Goal: Check status

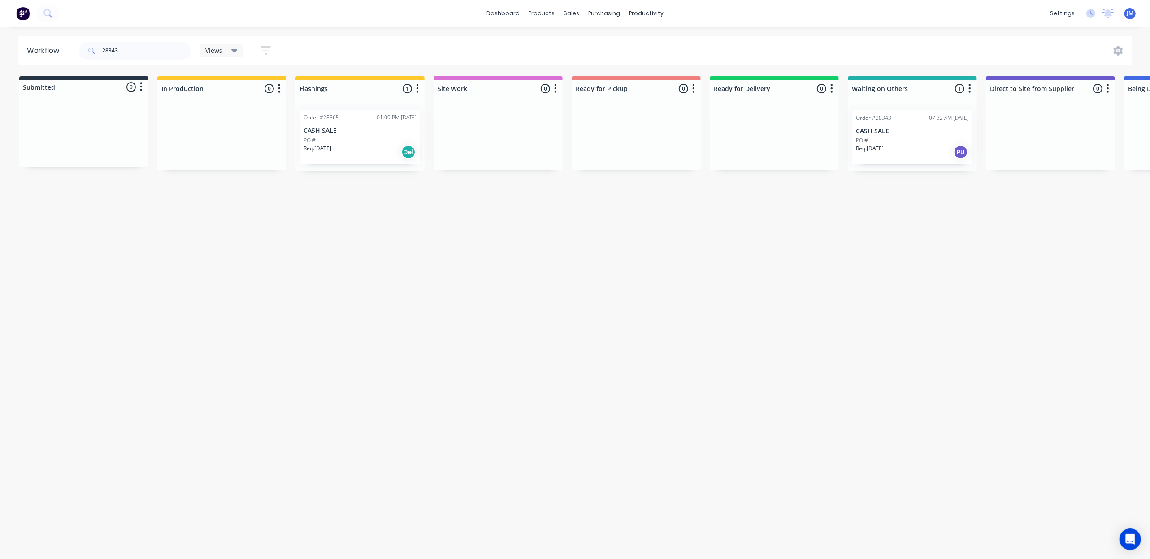
scroll to position [0, 2]
drag, startPoint x: 878, startPoint y: 131, endPoint x: 631, endPoint y: 117, distance: 247.5
click at [631, 117] on div "Submitted 0 Status colour #273444 hex #273444 Save Cancel Summaries Total order…" at bounding box center [804, 123] width 1626 height 95
type input "2"
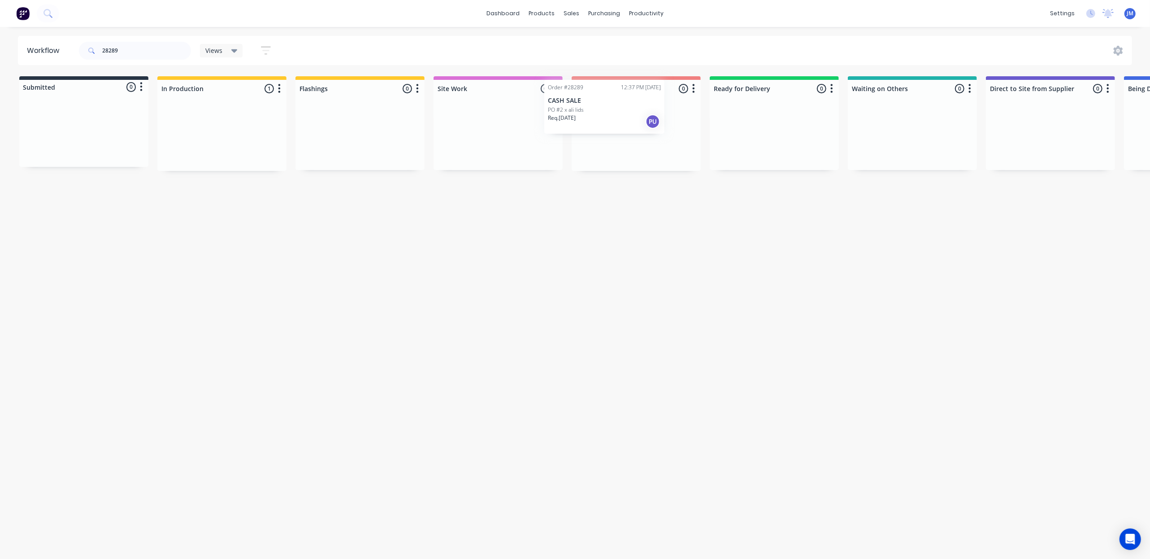
drag, startPoint x: 216, startPoint y: 151, endPoint x: 596, endPoint y: 124, distance: 381.3
click at [596, 124] on div "Submitted 0 Status colour #273444 hex #273444 Save Cancel Summaries Total order…" at bounding box center [806, 123] width 1626 height 95
click at [133, 51] on input "28289" at bounding box center [146, 51] width 89 height 18
type input "2"
click at [671, 216] on div "Mark as Picked Up" at bounding box center [674, 214] width 90 height 18
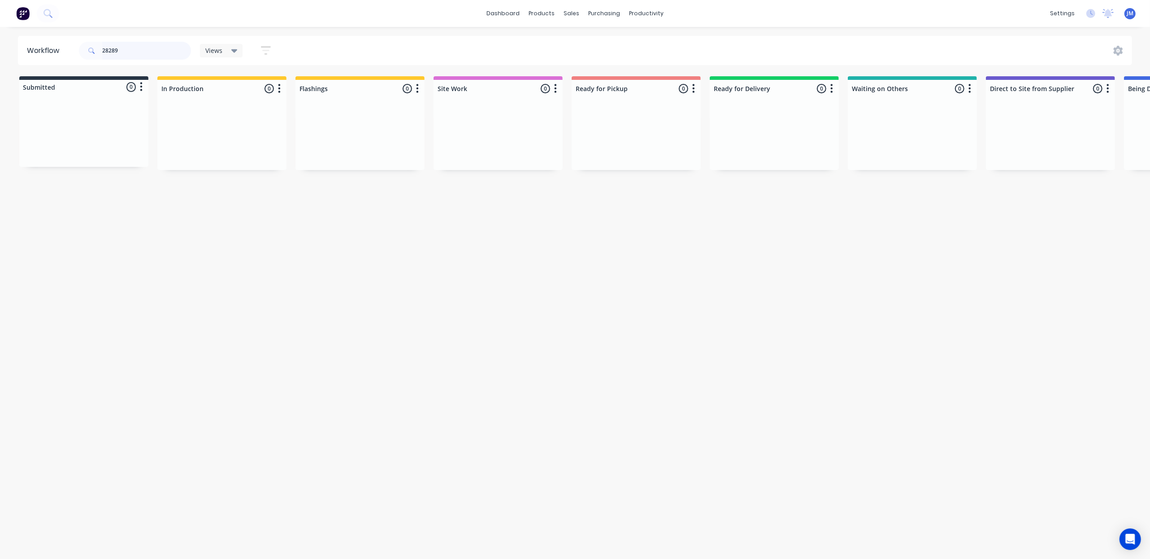
click at [137, 45] on input "28289" at bounding box center [146, 51] width 89 height 18
drag, startPoint x: 648, startPoint y: 217, endPoint x: 414, endPoint y: 113, distance: 255.2
click at [647, 217] on div "Mark as Picked Up" at bounding box center [655, 218] width 90 height 18
click at [157, 48] on input "28372" at bounding box center [146, 51] width 89 height 18
drag, startPoint x: 799, startPoint y: 200, endPoint x: 781, endPoint y: 182, distance: 25.4
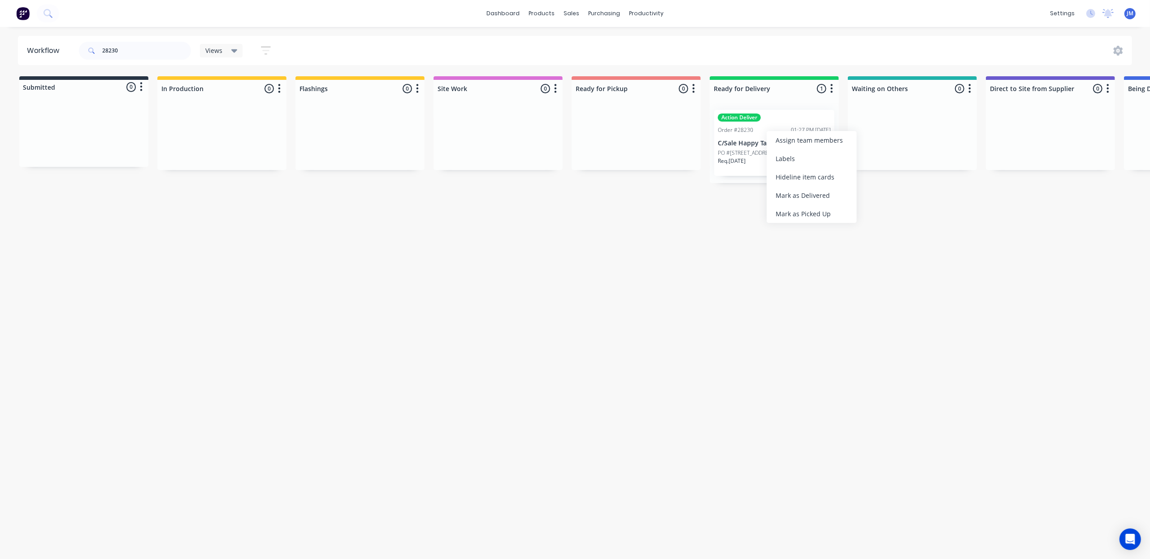
click at [799, 198] on div "Mark as Delivered" at bounding box center [812, 195] width 90 height 18
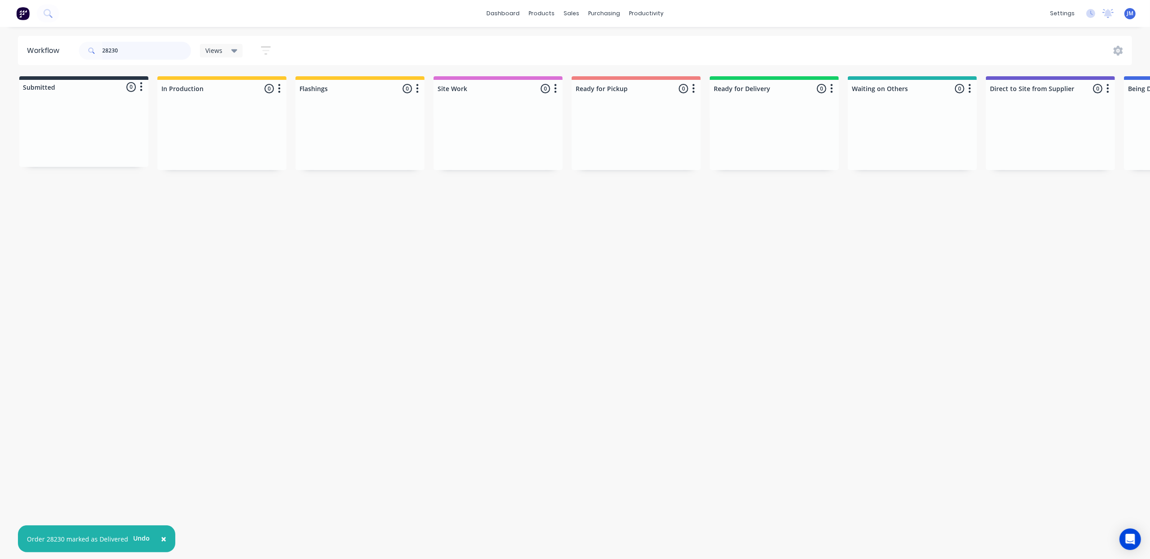
click at [128, 44] on input "28230" at bounding box center [146, 51] width 89 height 18
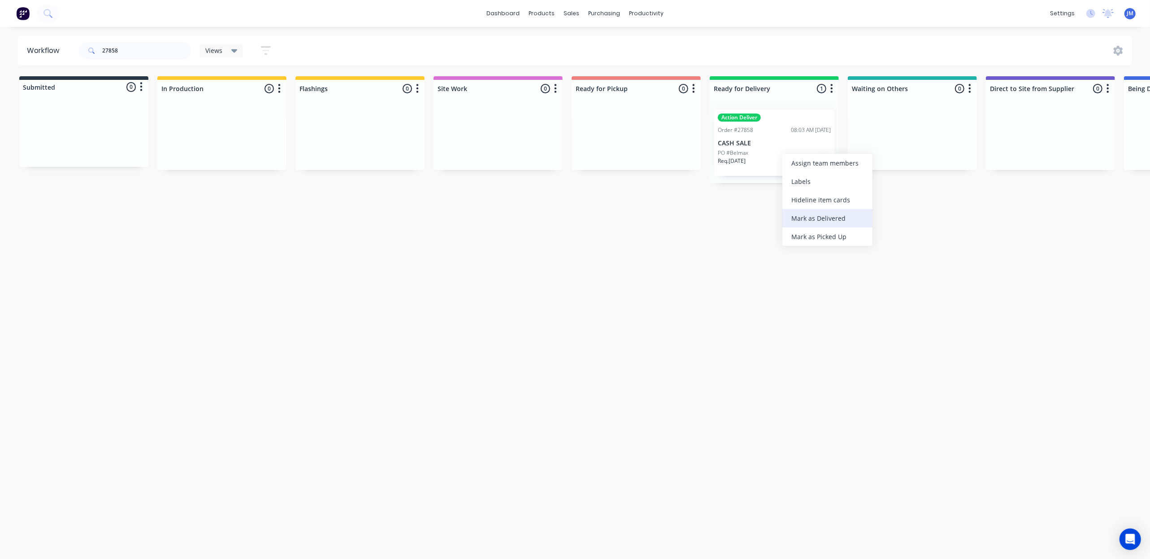
click at [820, 212] on div "Mark as Delivered" at bounding box center [828, 218] width 90 height 18
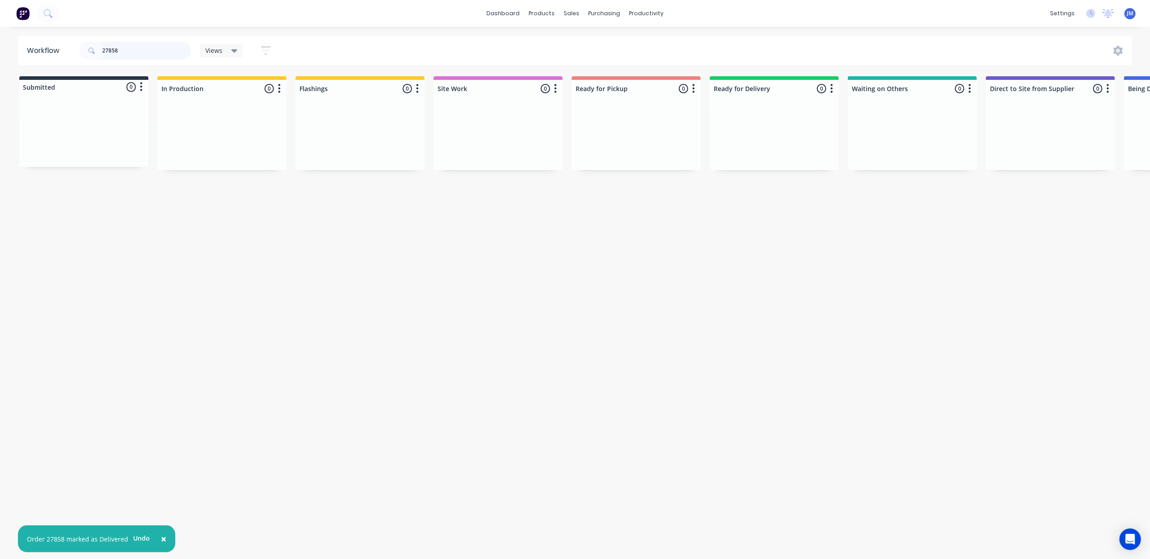
click at [126, 55] on input "27858" at bounding box center [146, 51] width 89 height 18
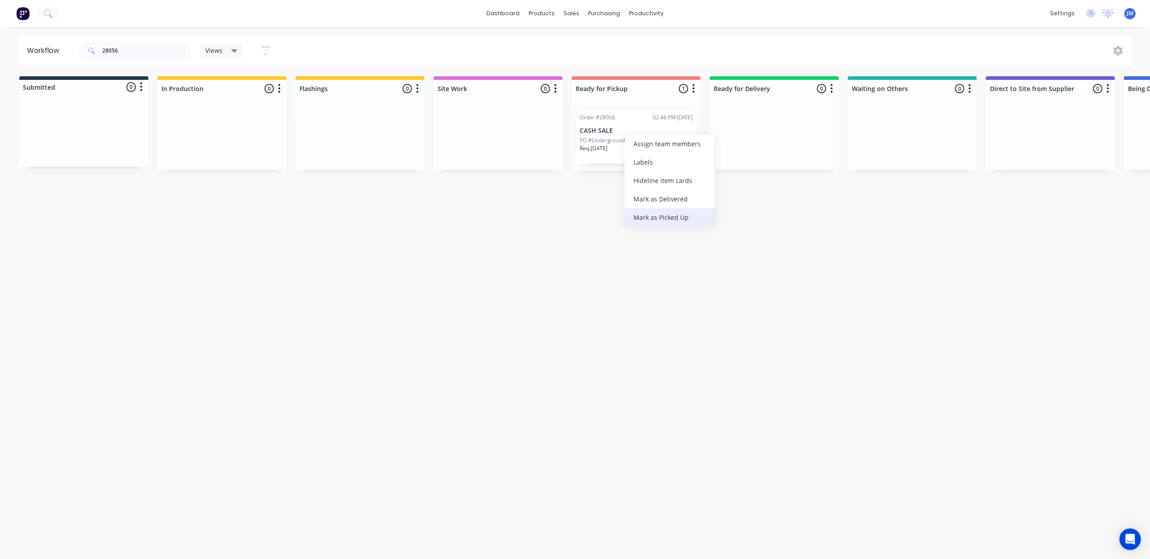
click at [686, 216] on div "Mark as Picked Up" at bounding box center [670, 217] width 90 height 18
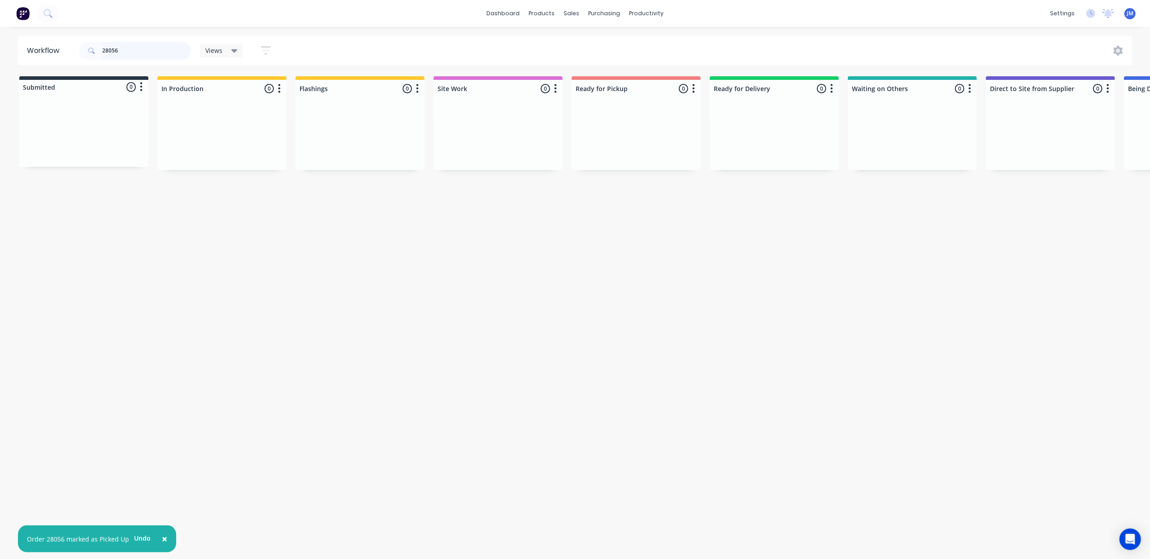
drag, startPoint x: 127, startPoint y: 43, endPoint x: 133, endPoint y: 51, distance: 9.0
click at [129, 43] on input "28056" at bounding box center [146, 51] width 89 height 18
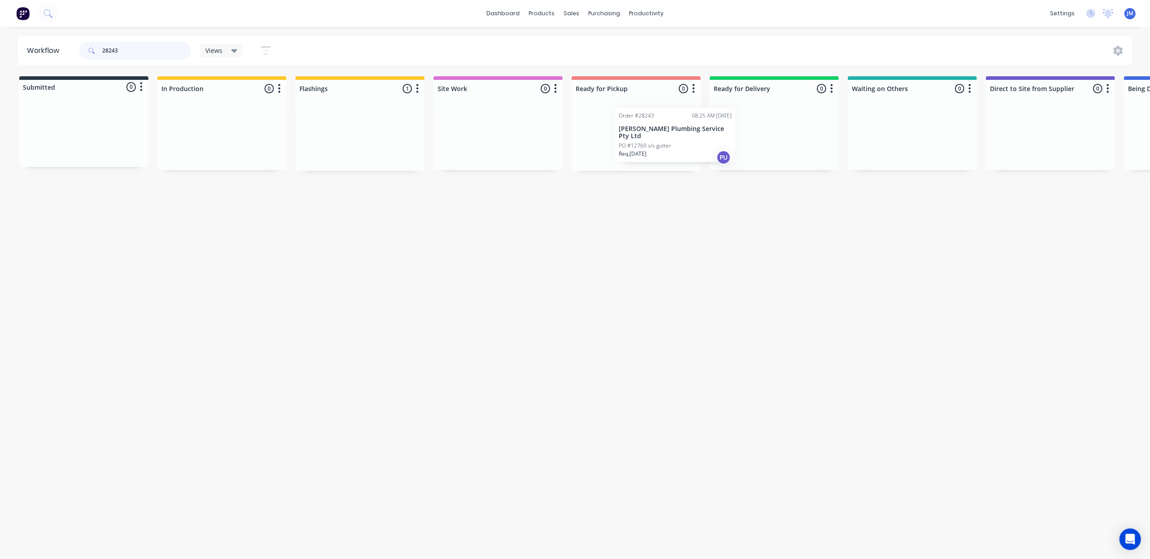
drag, startPoint x: 363, startPoint y: 137, endPoint x: 664, endPoint y: 138, distance: 300.9
click at [664, 138] on div "Submitted 0 Status colour #273444 hex #273444 Save Cancel Summaries Total order…" at bounding box center [806, 123] width 1626 height 95
drag, startPoint x: 169, startPoint y: 139, endPoint x: 787, endPoint y: 131, distance: 617.6
click at [787, 131] on div "Submitted 1 Status colour #273444 hex #273444 Save Cancel Summaries Total order…" at bounding box center [806, 123] width 1626 height 95
type input "2"
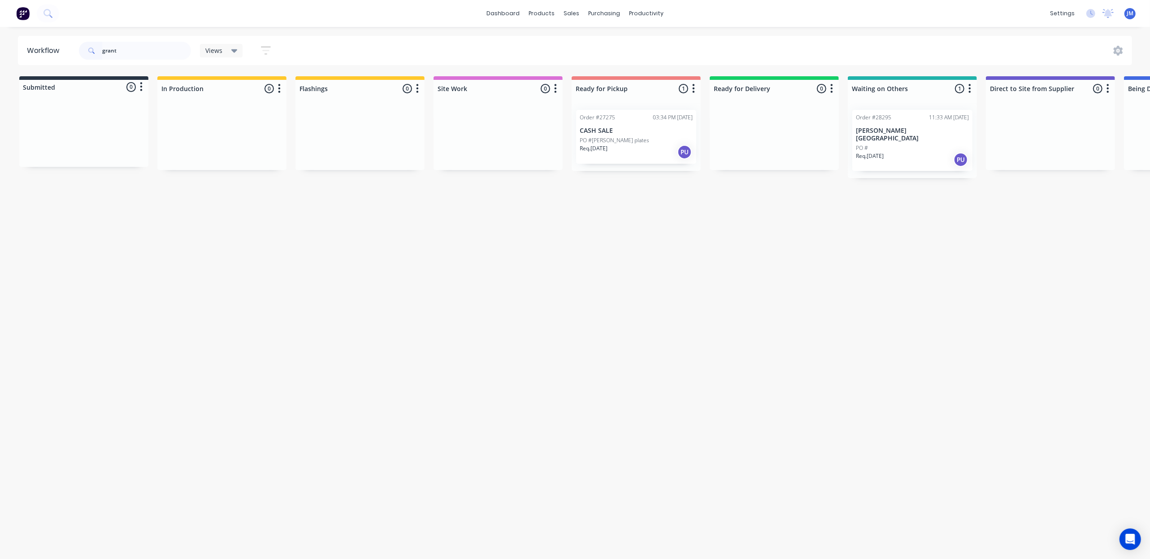
click at [894, 144] on div "PO #" at bounding box center [912, 148] width 113 height 8
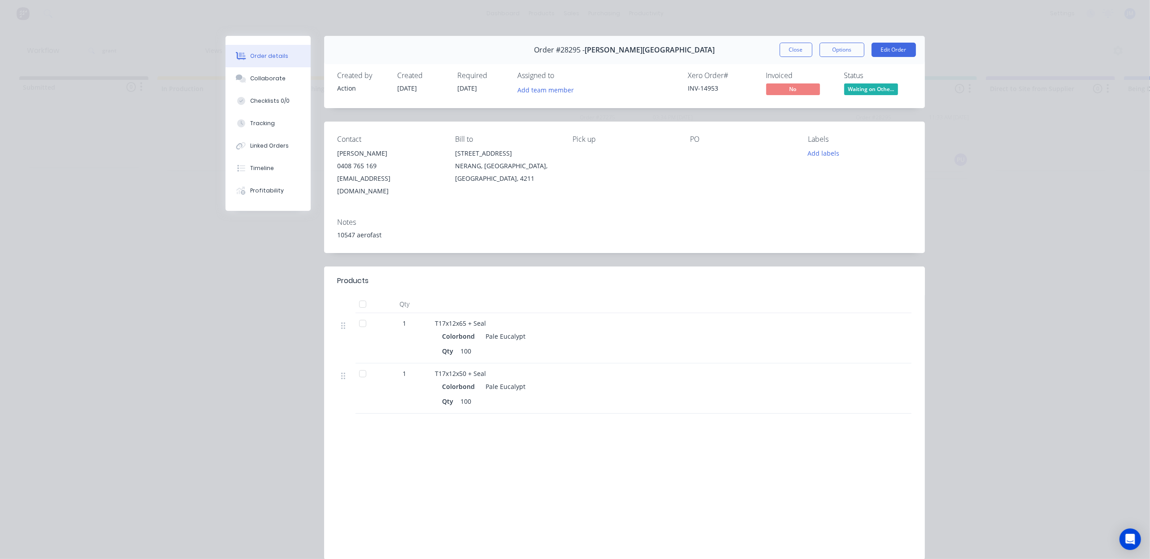
click at [793, 53] on button "Close" at bounding box center [796, 50] width 33 height 14
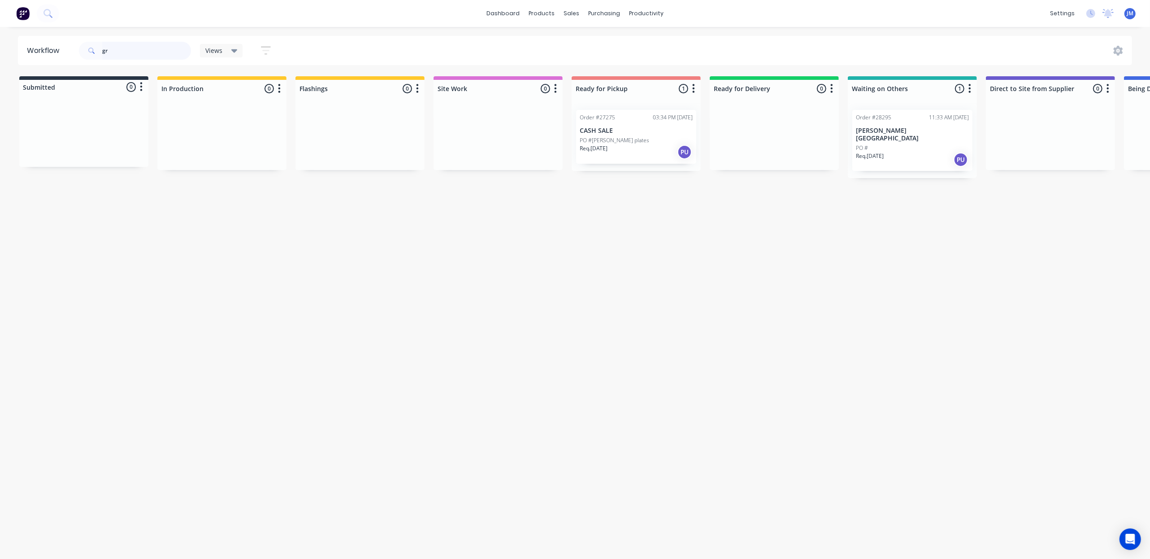
type input "g"
drag, startPoint x: 675, startPoint y: 228, endPoint x: 507, endPoint y: 181, distance: 174.6
click at [675, 228] on div "Mark as Picked Up" at bounding box center [684, 233] width 90 height 18
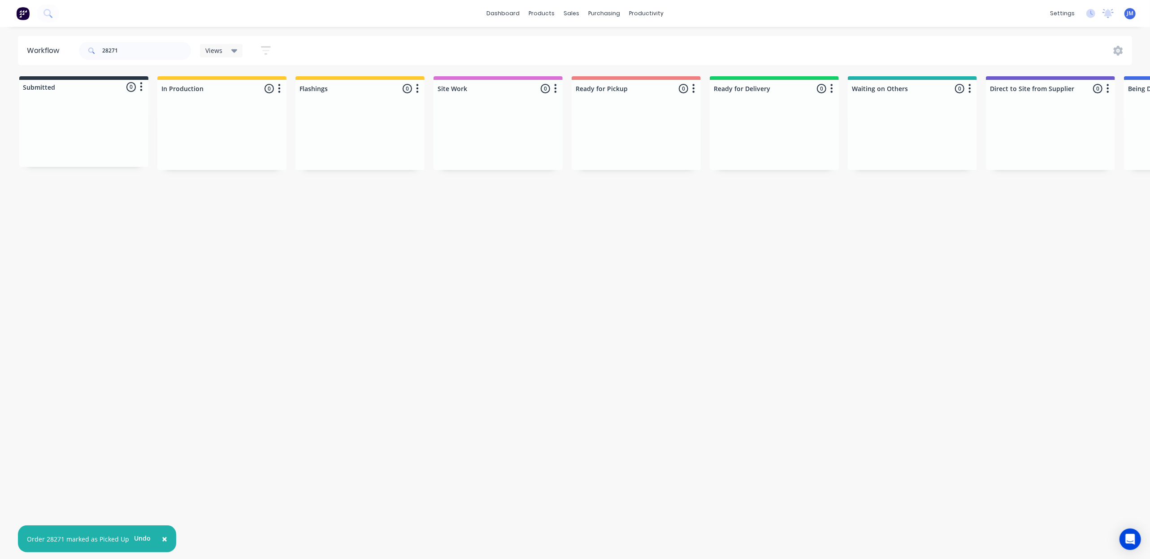
drag, startPoint x: 131, startPoint y: 40, endPoint x: 121, endPoint y: 42, distance: 10.9
click at [133, 41] on div "28271" at bounding box center [135, 50] width 112 height 27
click at [121, 43] on input "28271" at bounding box center [146, 51] width 89 height 18
type input "2"
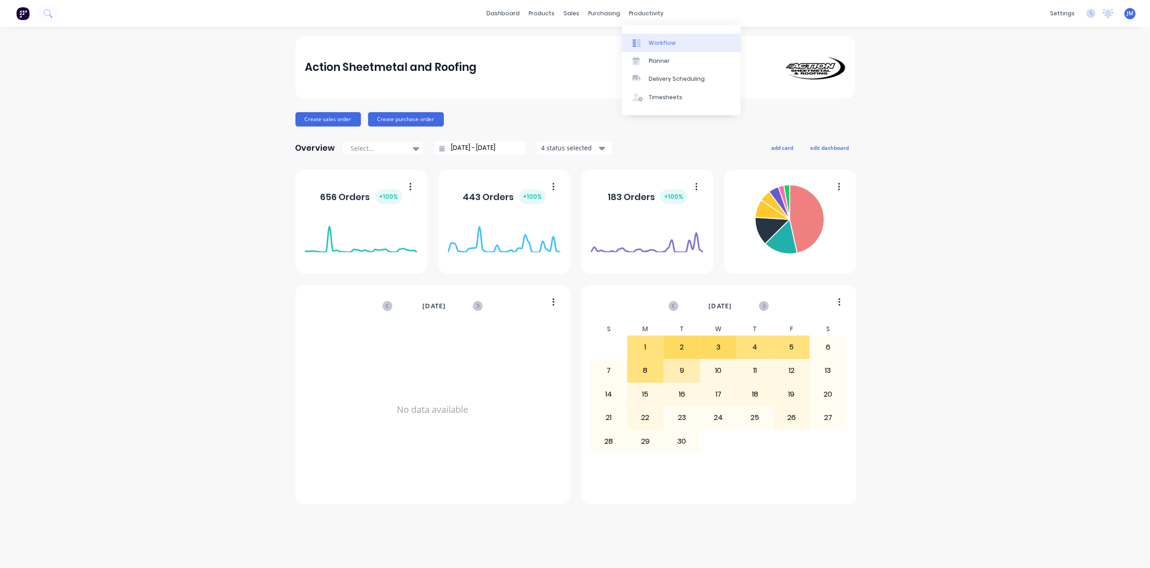
click at [650, 37] on link "Workflow" at bounding box center [681, 43] width 119 height 18
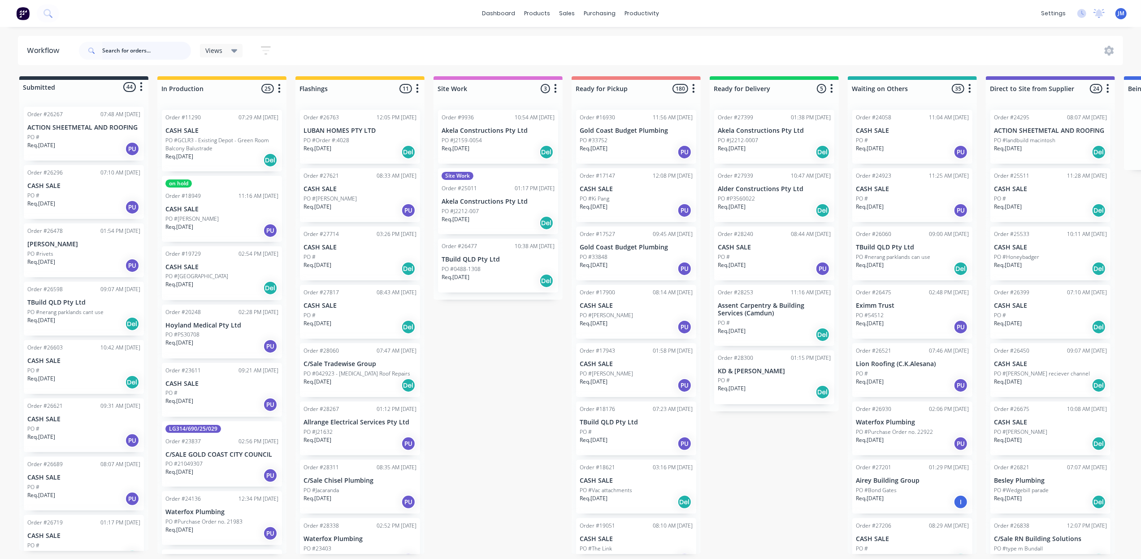
click at [115, 47] on input "text" at bounding box center [146, 51] width 89 height 18
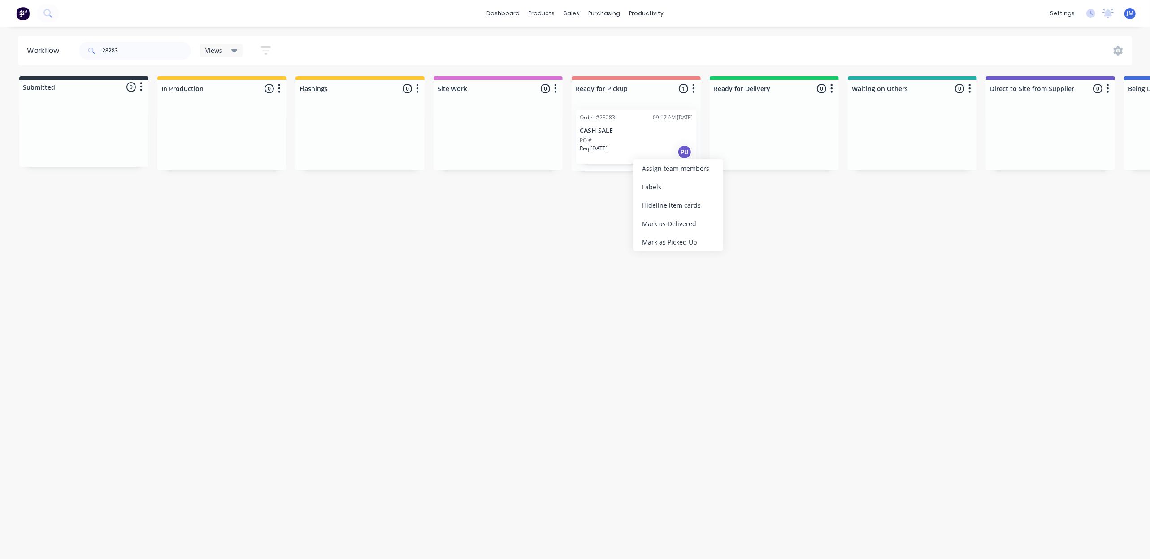
click at [672, 239] on div "Mark as Picked Up" at bounding box center [678, 242] width 90 height 18
drag, startPoint x: 141, startPoint y: 54, endPoint x: 149, endPoint y: 57, distance: 8.4
click at [143, 52] on input "28283" at bounding box center [146, 51] width 89 height 18
type input "2"
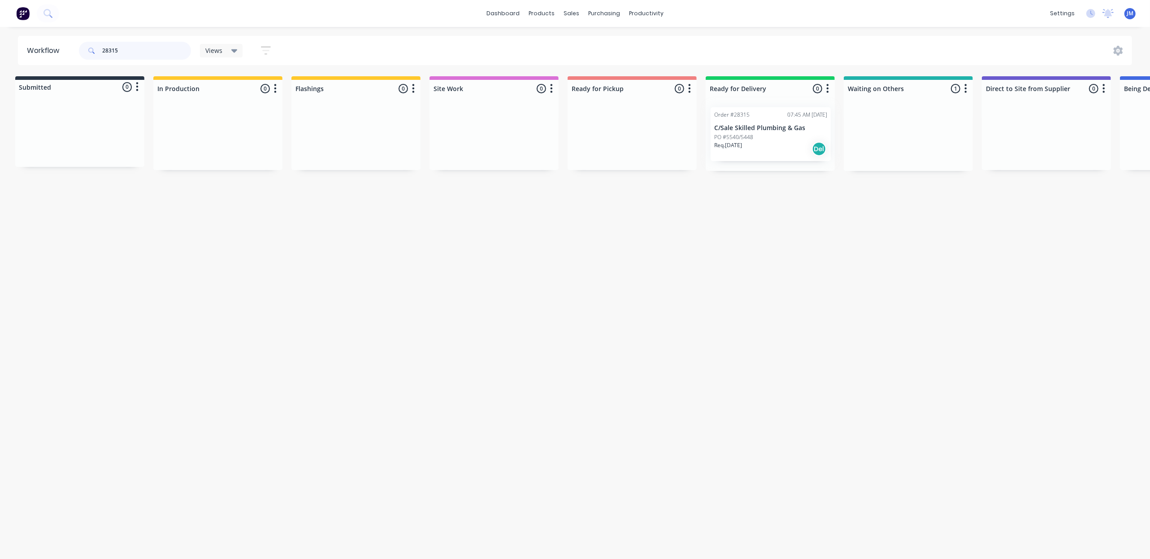
drag, startPoint x: 908, startPoint y: 131, endPoint x: 763, endPoint y: 128, distance: 144.9
click at [763, 129] on div "Submitted 0 Status colour #273444 hex #273444 Save Cancel Summaries Total order…" at bounding box center [802, 123] width 1626 height 95
type input "2"
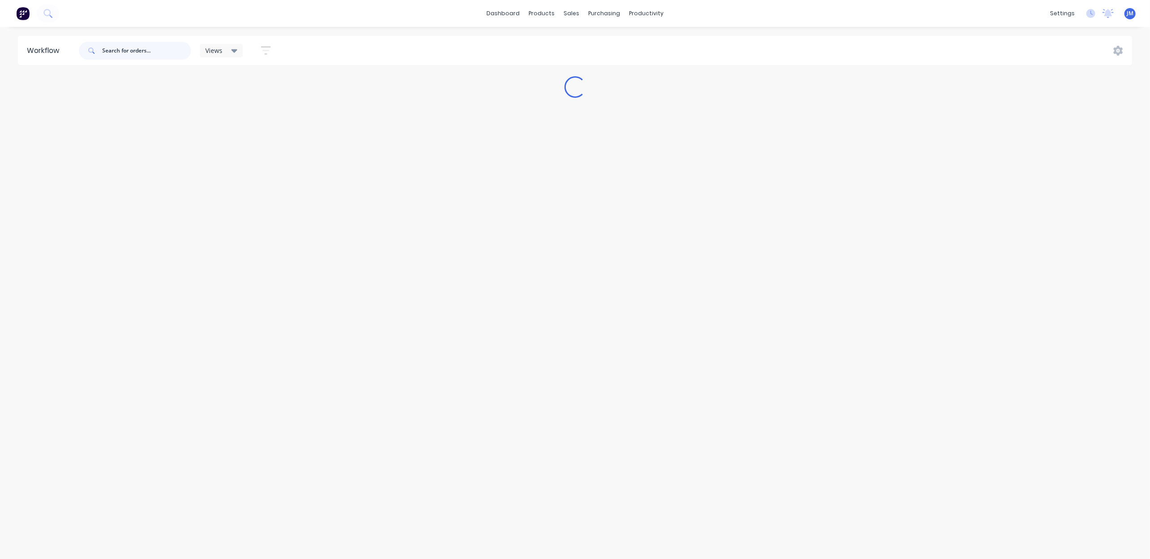
scroll to position [0, 0]
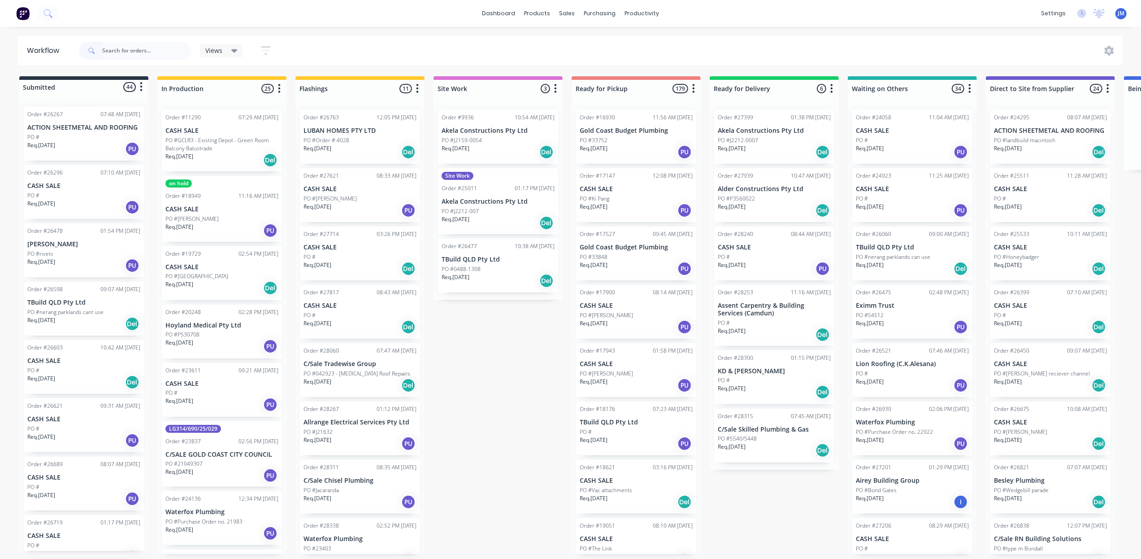
click at [520, 478] on div "Submitted 44 Status colour #273444 hex #273444 Save Cancel Summaries Total orde…" at bounding box center [806, 315] width 1626 height 478
click at [137, 53] on input "text" at bounding box center [146, 51] width 89 height 18
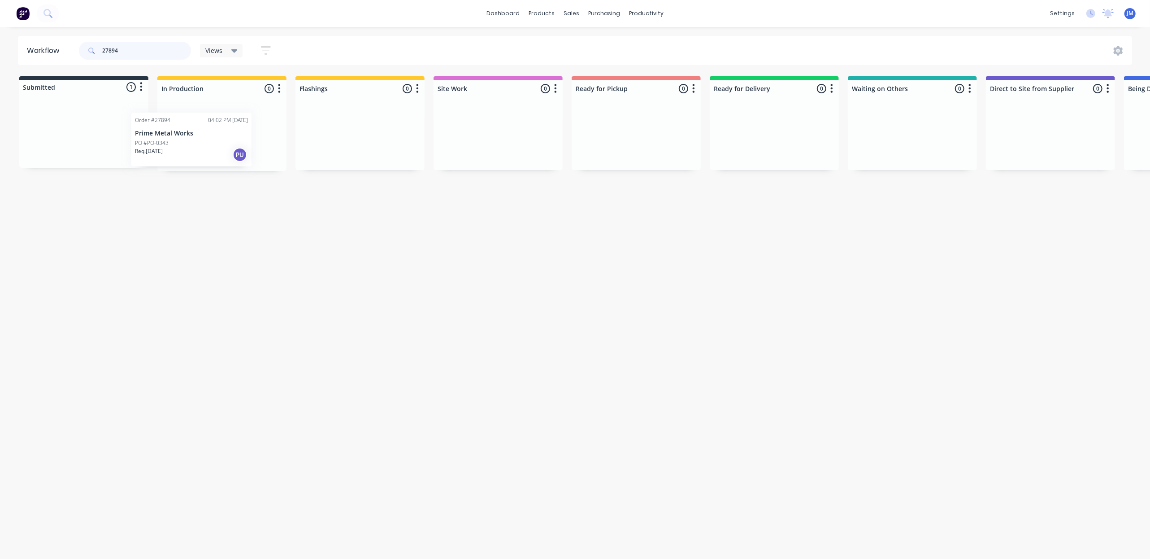
drag, startPoint x: 107, startPoint y: 134, endPoint x: 221, endPoint y: 135, distance: 114.4
click at [221, 136] on div "Submitted 1 Status colour #273444 hex #273444 Save Cancel Summaries Total order…" at bounding box center [806, 123] width 1626 height 95
drag, startPoint x: 70, startPoint y: 157, endPoint x: 383, endPoint y: 124, distance: 314.7
click at [384, 124] on div "Submitted 1 Status colour #273444 hex #273444 Save Cancel Summaries Total order…" at bounding box center [806, 123] width 1626 height 95
drag, startPoint x: 88, startPoint y: 131, endPoint x: 228, endPoint y: 99, distance: 144.1
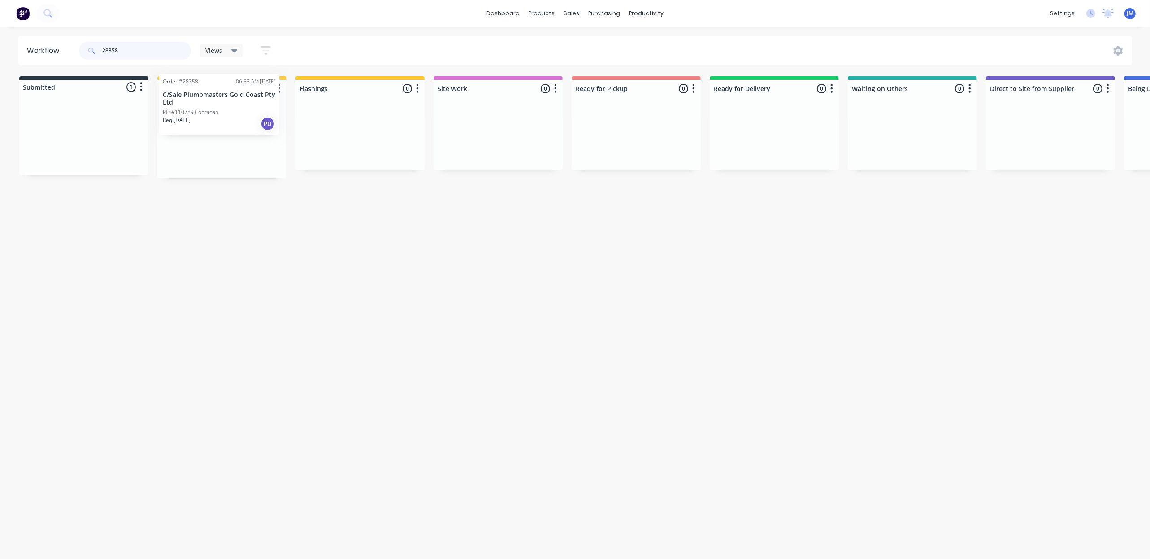
click at [227, 100] on div "Submitted 1 Status colour #273444 hex #273444 Save Cancel Summaries Total order…" at bounding box center [806, 127] width 1626 height 102
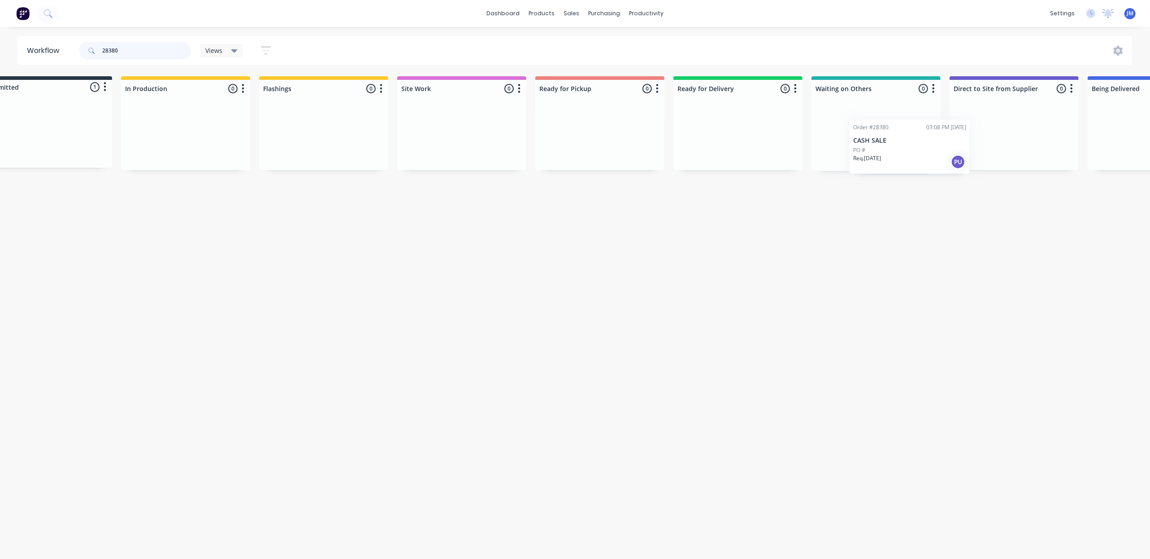
drag, startPoint x: 81, startPoint y: 142, endPoint x: 883, endPoint y: 157, distance: 802.0
click at [906, 158] on div "Submitted 1 Status colour #273444 hex #273444 Save Cancel Summaries Total order…" at bounding box center [770, 123] width 1626 height 95
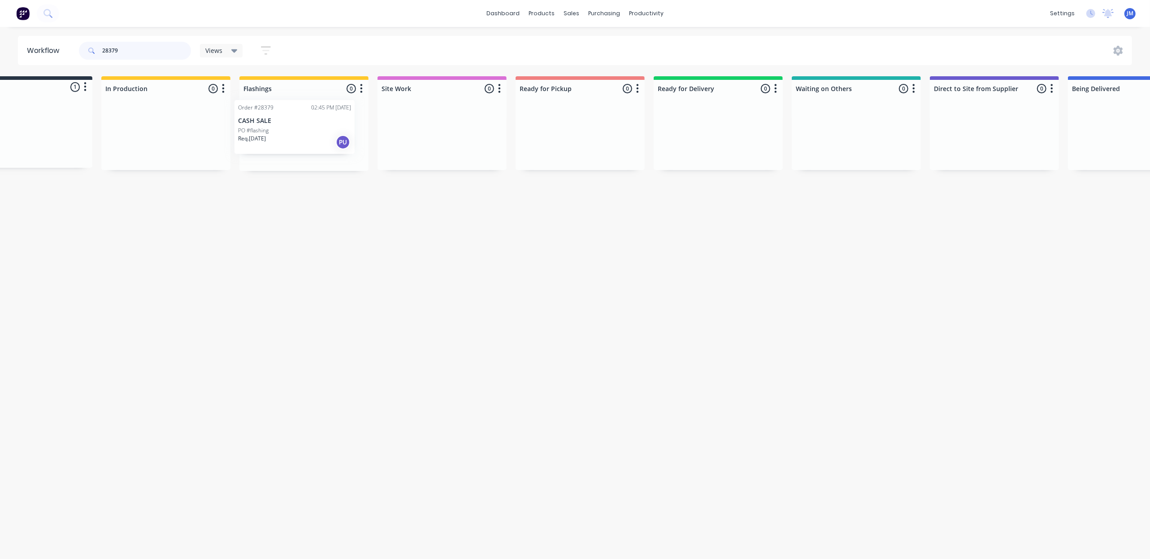
scroll to position [0, 55]
drag, startPoint x: 126, startPoint y: 140, endPoint x: 347, endPoint y: 133, distance: 220.3
click at [346, 134] on div "Submitted 1 Status colour #273444 hex #273444 Save Cancel Summaries Total order…" at bounding box center [752, 123] width 1626 height 95
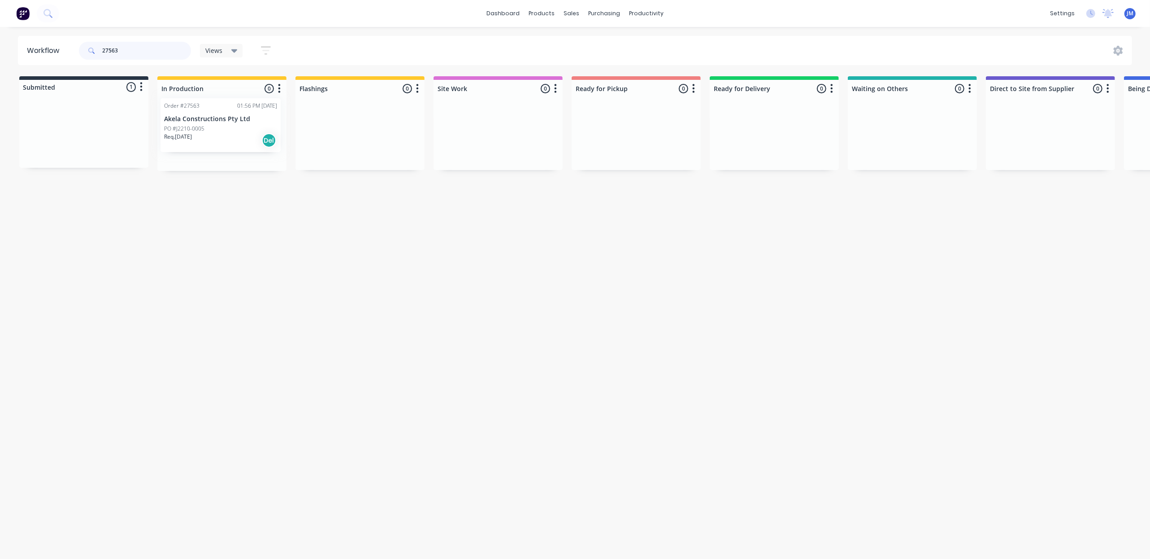
drag, startPoint x: 127, startPoint y: 134, endPoint x: 222, endPoint y: 109, distance: 98.1
click at [221, 112] on div "Submitted 1 Status colour #273444 hex #273444 Save Cancel Summaries Total order…" at bounding box center [806, 123] width 1626 height 95
click at [213, 146] on div "Req. [DATE] Del" at bounding box center [221, 151] width 113 height 15
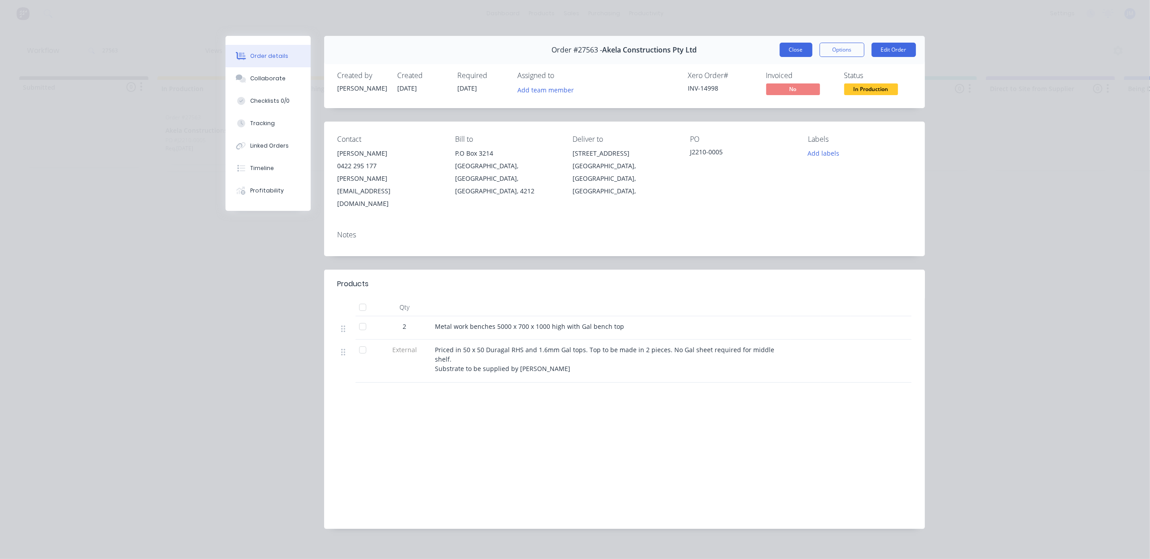
click at [786, 47] on button "Close" at bounding box center [796, 50] width 33 height 14
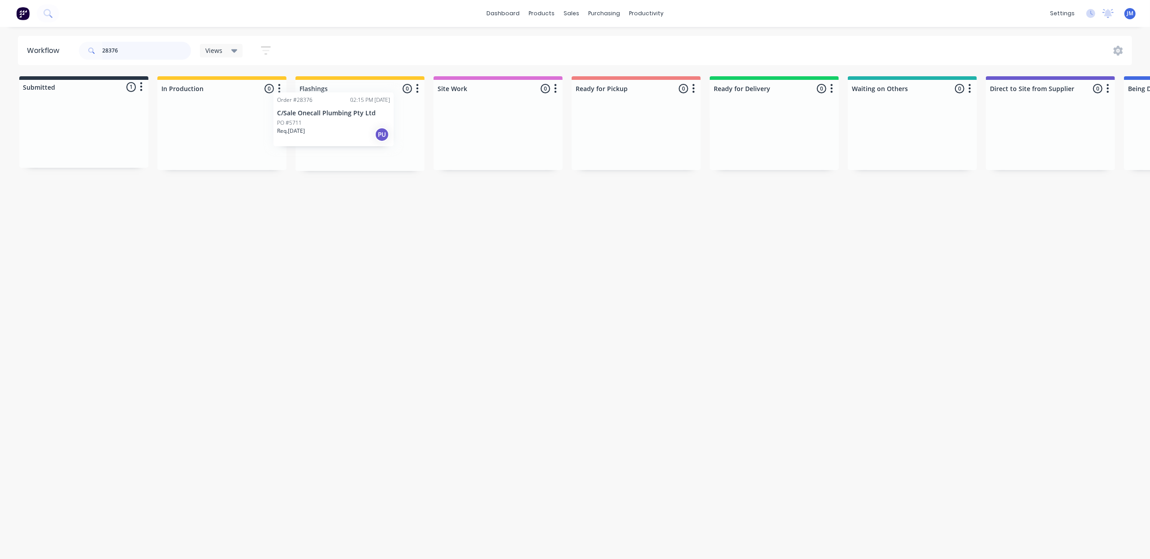
drag, startPoint x: 74, startPoint y: 142, endPoint x: 329, endPoint y: 125, distance: 255.3
click at [329, 125] on div "Submitted 1 Status colour #273444 hex #273444 Save Cancel Summaries Total order…" at bounding box center [806, 123] width 1626 height 95
drag, startPoint x: 98, startPoint y: 139, endPoint x: 352, endPoint y: 116, distance: 255.8
click at [352, 116] on div "Submitted 1 Status colour #273444 hex #273444 Save Cancel Summaries Total order…" at bounding box center [806, 123] width 1626 height 95
drag, startPoint x: 127, startPoint y: 140, endPoint x: 402, endPoint y: 133, distance: 275.0
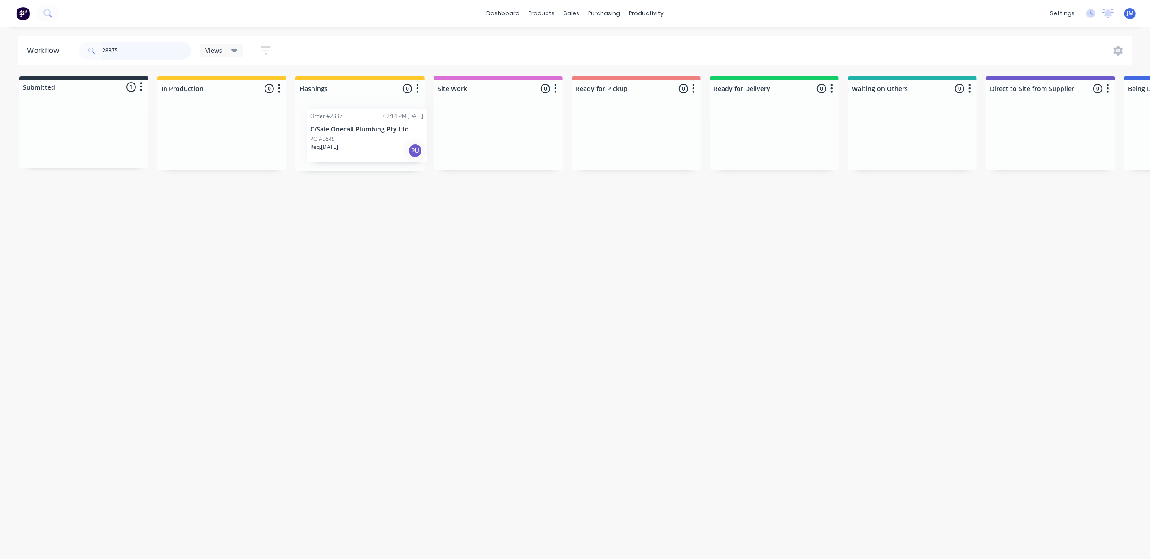
click at [401, 142] on div "Submitted 1 Status colour #273444 hex #273444 Save Cancel Summaries Total order…" at bounding box center [806, 123] width 1626 height 95
type input "2"
type input "adaptive"
click at [936, 144] on div "Req. [DATE] PU" at bounding box center [912, 151] width 113 height 15
